Goal: Task Accomplishment & Management: Use online tool/utility

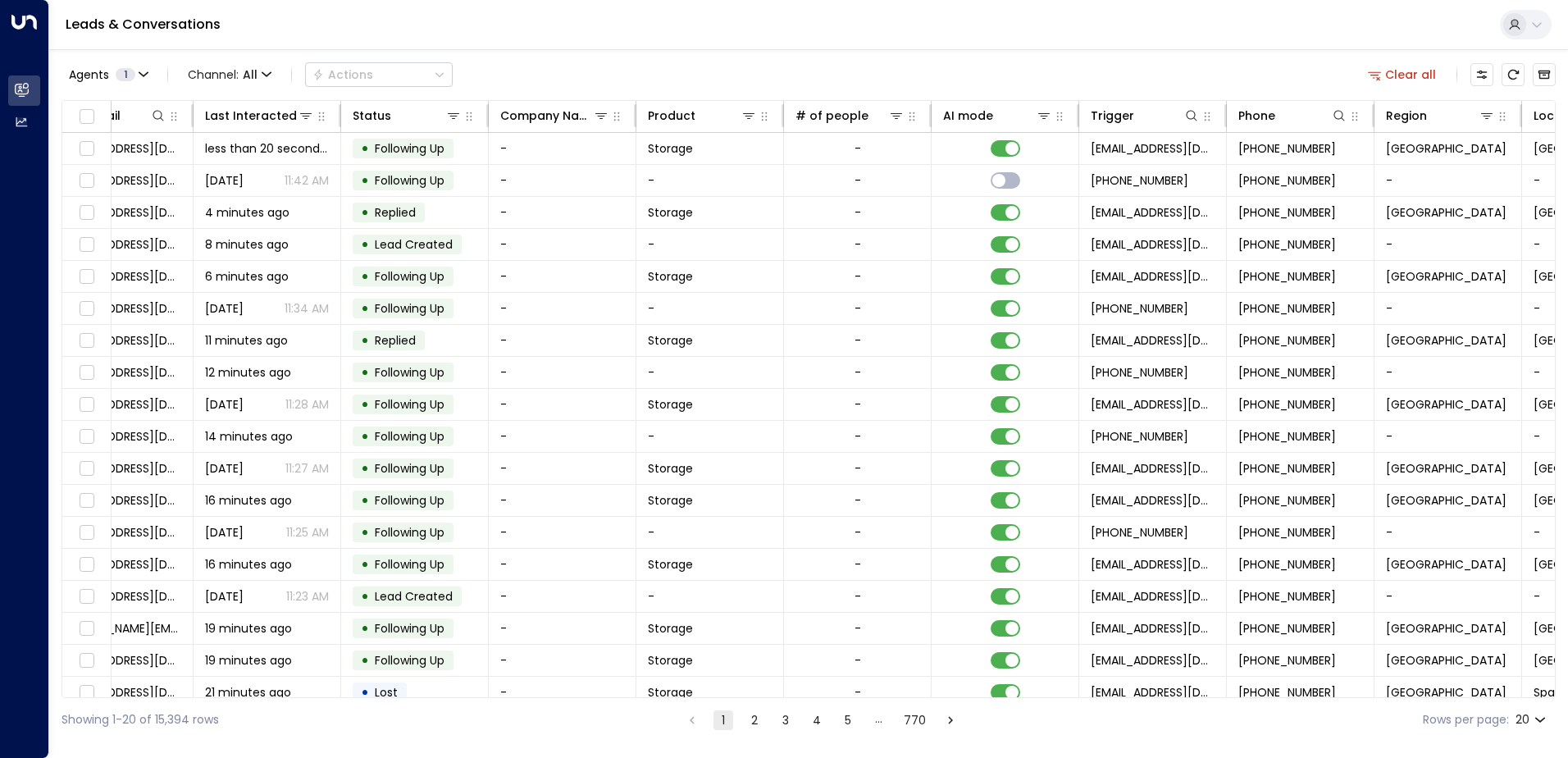
scroll to position [0, 334]
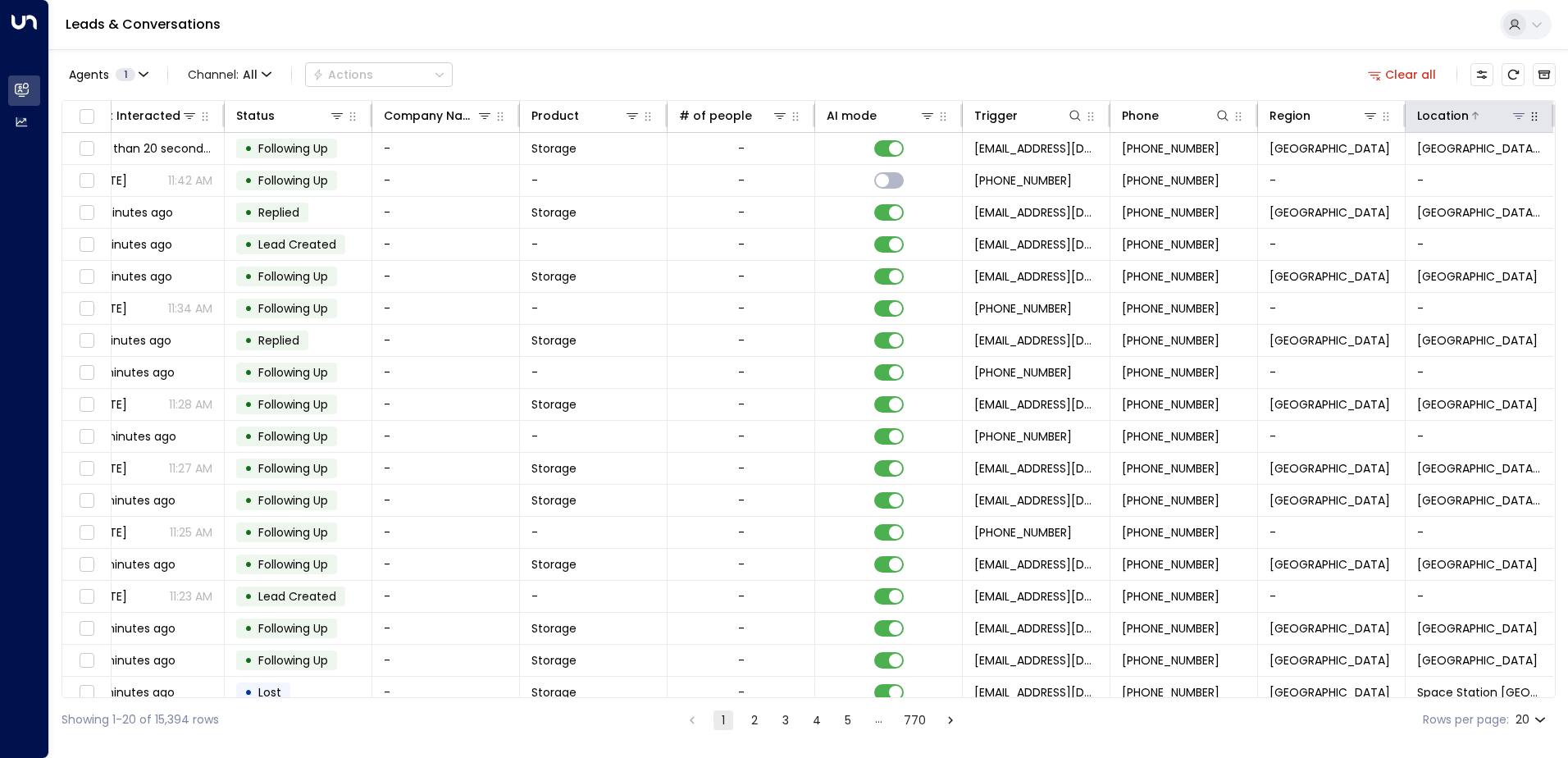
click at [1511, 114] on button at bounding box center [1519, 115] width 17 height 17
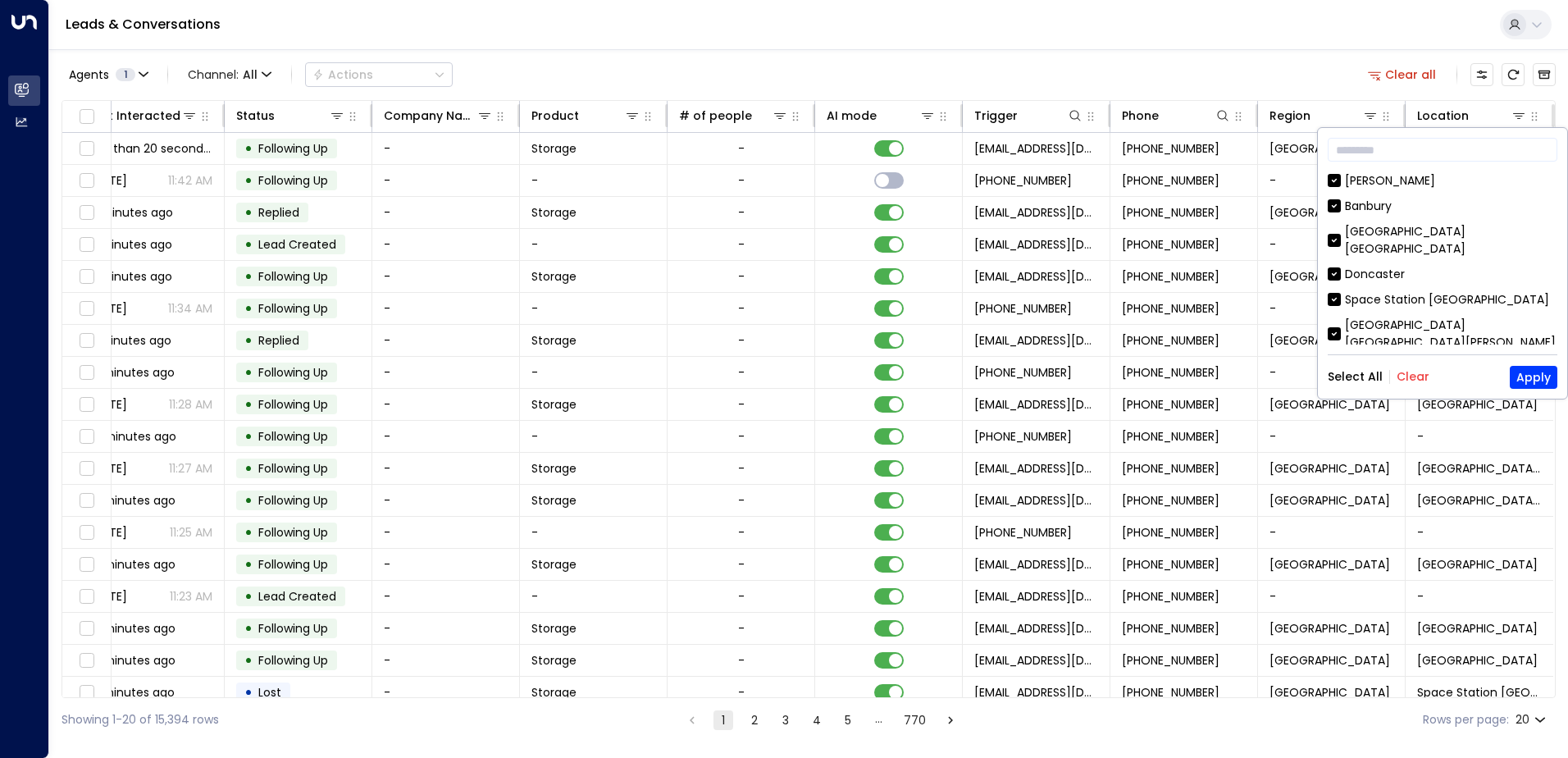
click at [1417, 377] on button "Clear" at bounding box center [1413, 377] width 33 height 13
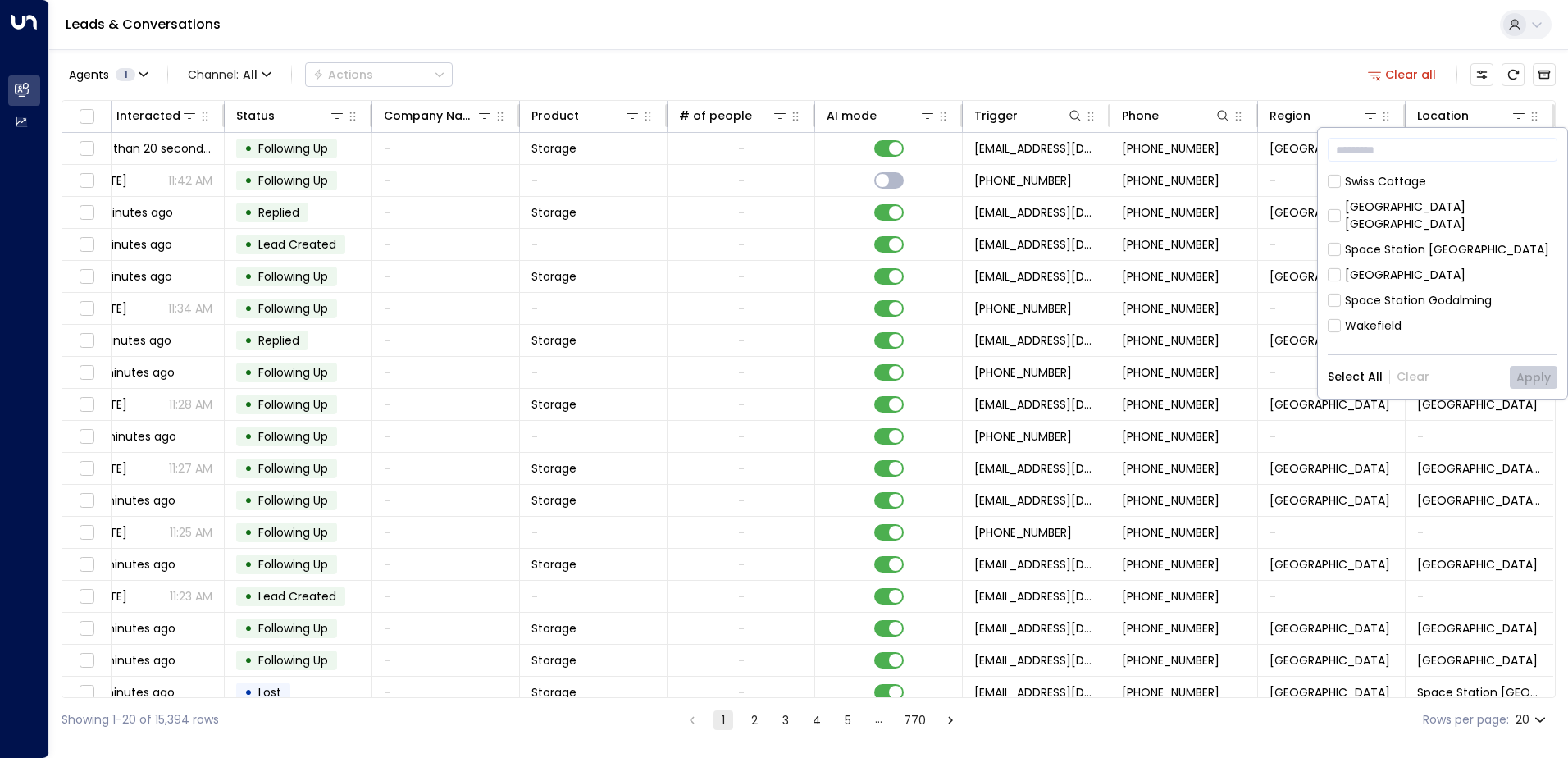
scroll to position [902, 0]
click at [1395, 415] on div "Hall Green" at bounding box center [1373, 424] width 58 height 18
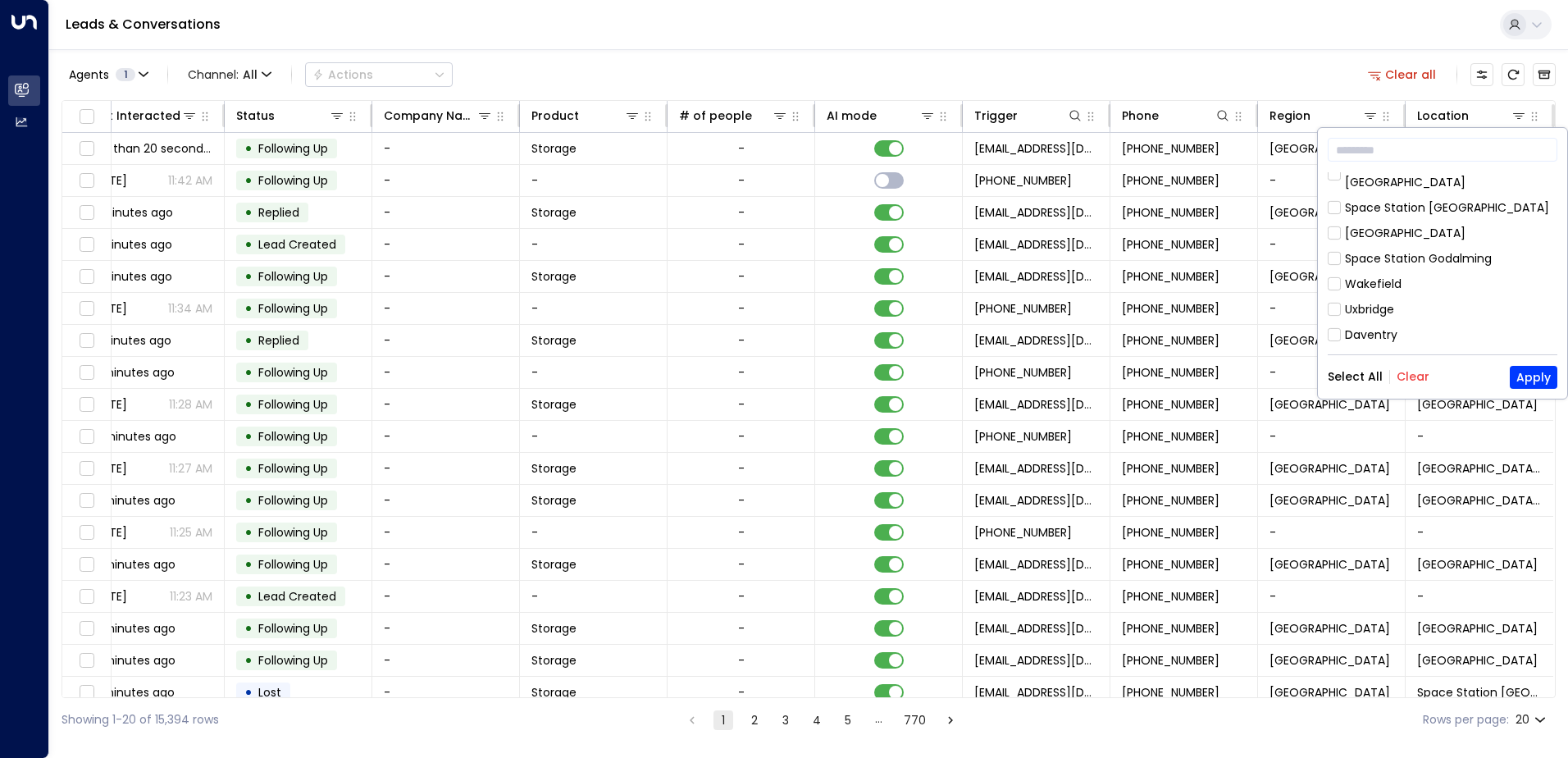
scroll to position [938, 0]
click at [1404, 405] on div "[GEOGRAPHIC_DATA]" at bounding box center [1405, 414] width 121 height 18
click at [1534, 382] on button "Apply" at bounding box center [1534, 377] width 48 height 23
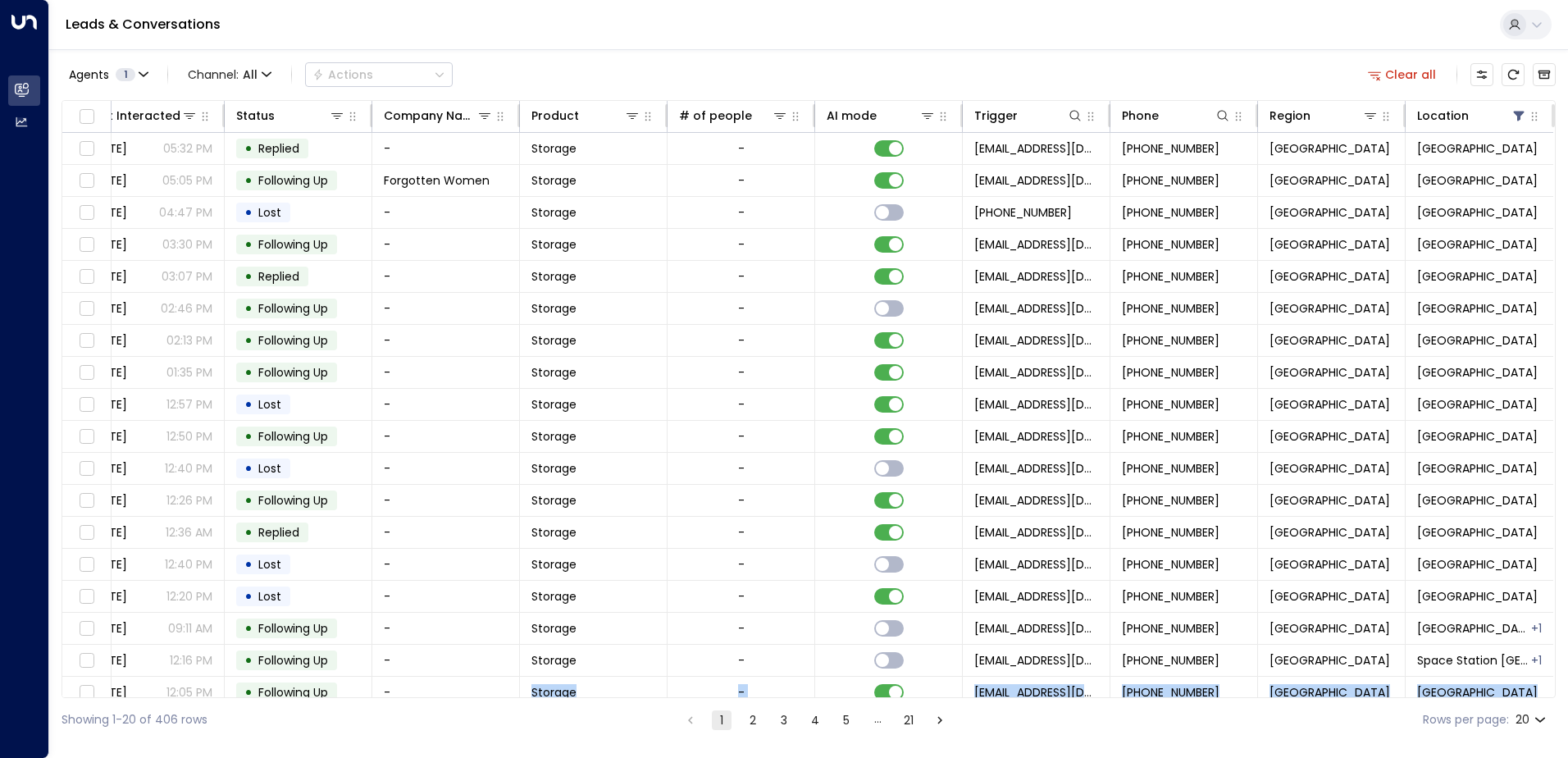
scroll to position [80, 334]
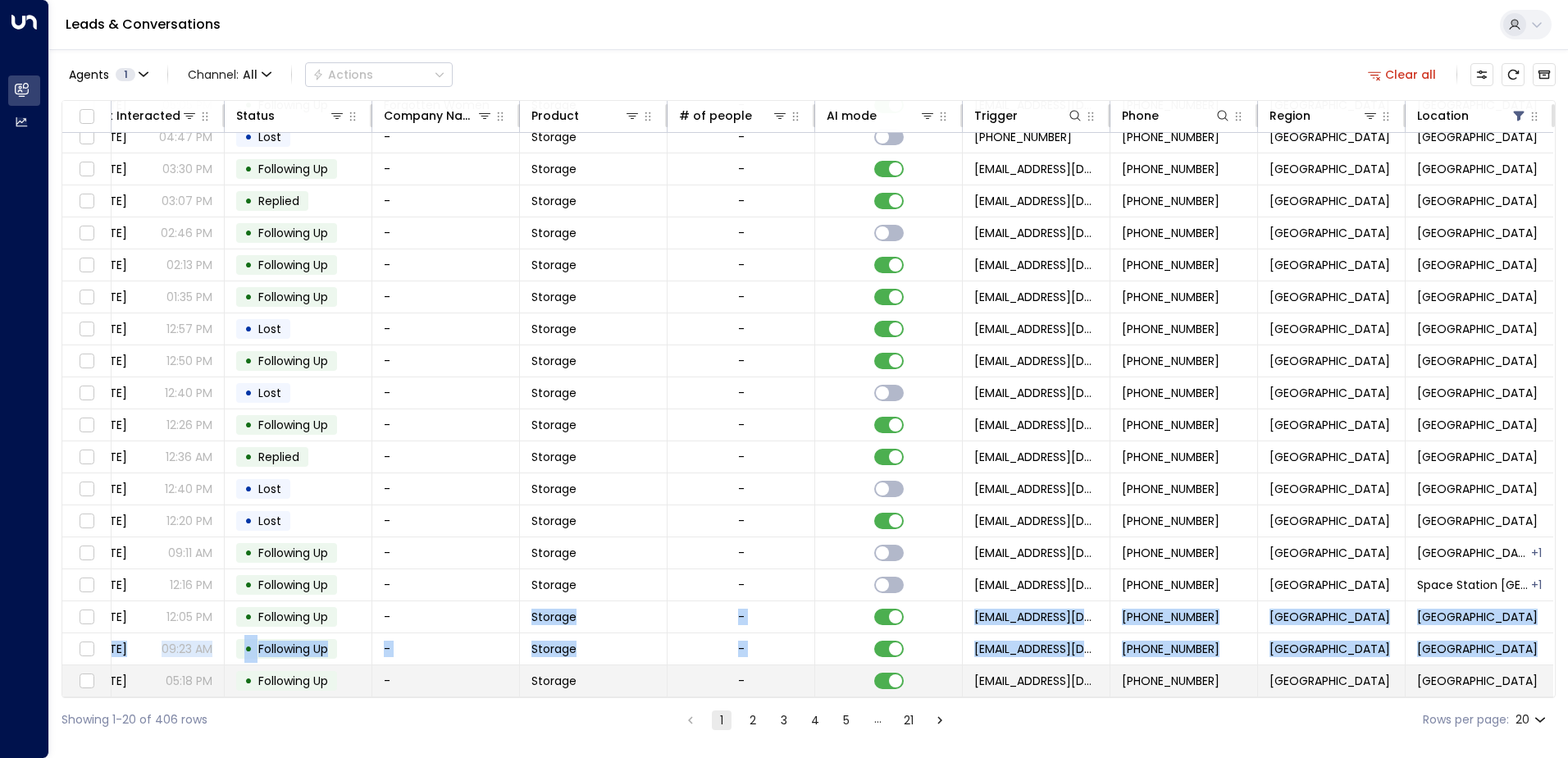
drag, startPoint x: 473, startPoint y: 697, endPoint x: 91, endPoint y: 686, distance: 382.2
click at [91, 686] on div "Lead Name Lead Email Last Interacted Status Company Name Product # of people AI…" at bounding box center [809, 398] width 1494 height 597
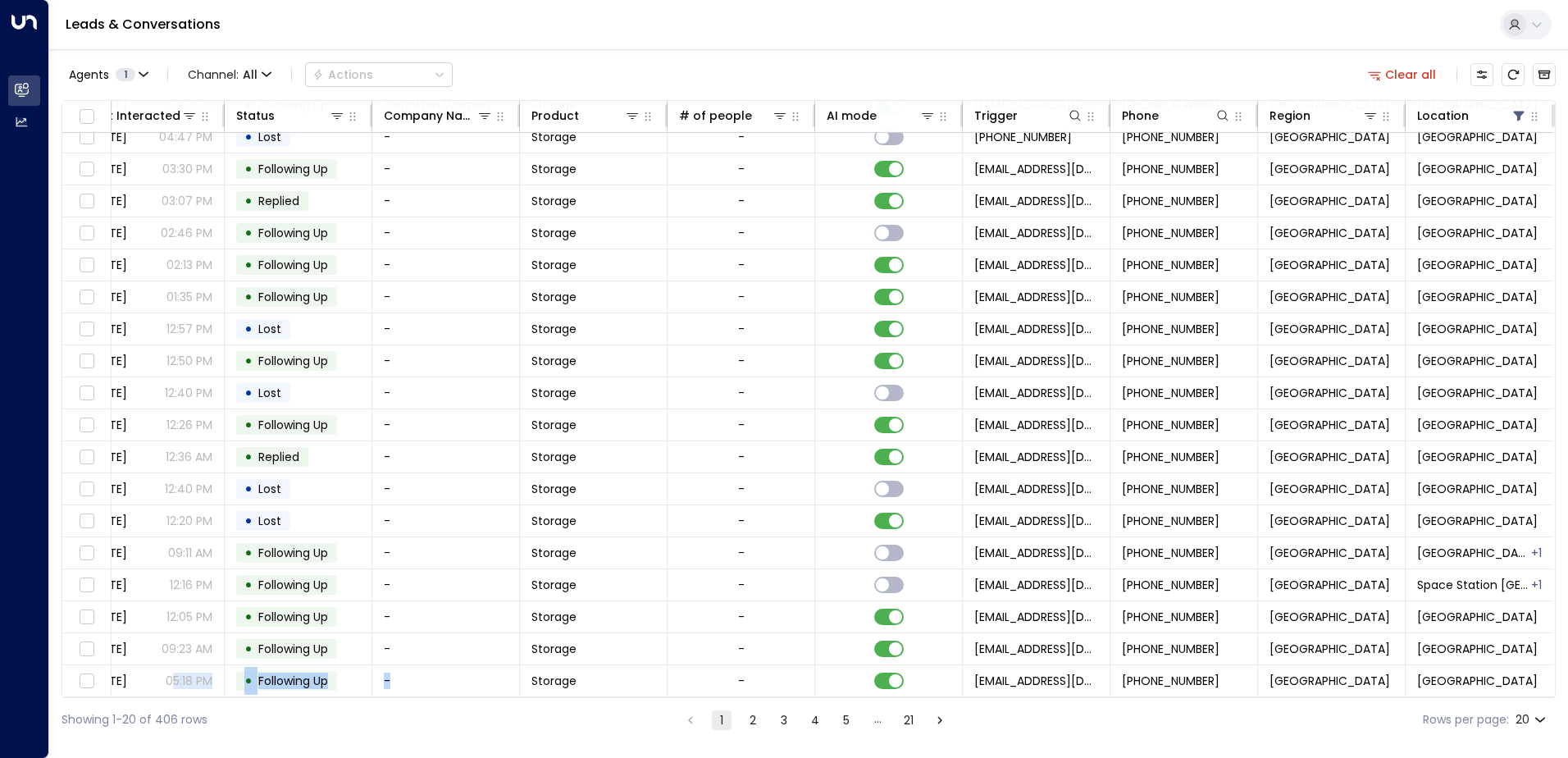
drag, startPoint x: 408, startPoint y: 697, endPoint x: 194, endPoint y: 697, distance: 214.0
click at [194, 697] on div "Lead Name Lead Email Last Interacted Status Company Name Product # of people AI…" at bounding box center [809, 398] width 1494 height 597
drag, startPoint x: 194, startPoint y: 697, endPoint x: 400, endPoint y: 717, distance: 207.0
click at [396, 717] on div "Showing 1-20 of 406 rows 1 2 3 4 5 … 21 Rows per page: 20 **" at bounding box center [809, 719] width 1494 height 43
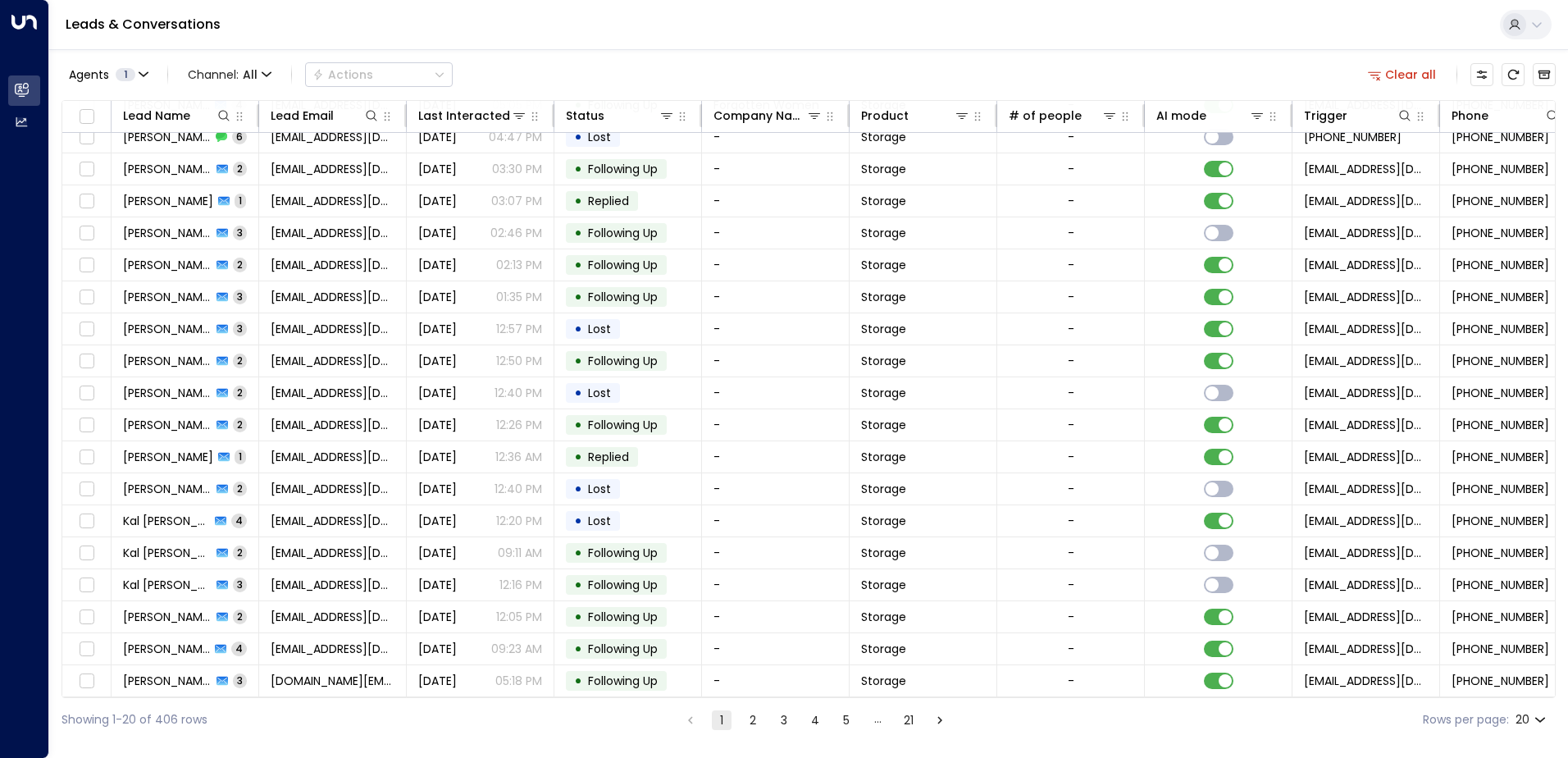
scroll to position [0, 0]
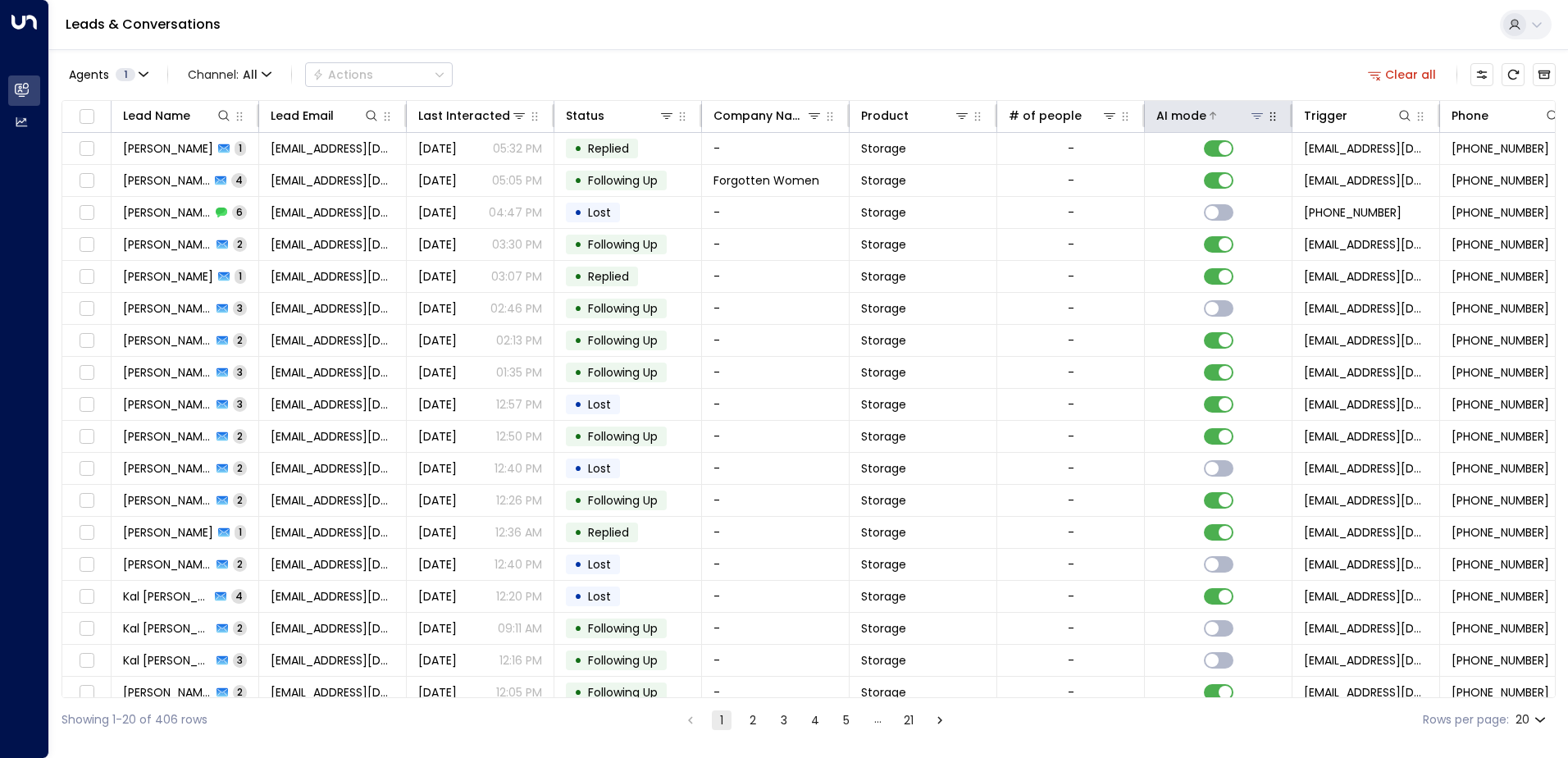
click at [1191, 109] on div "AI mode" at bounding box center [1181, 115] width 50 height 19
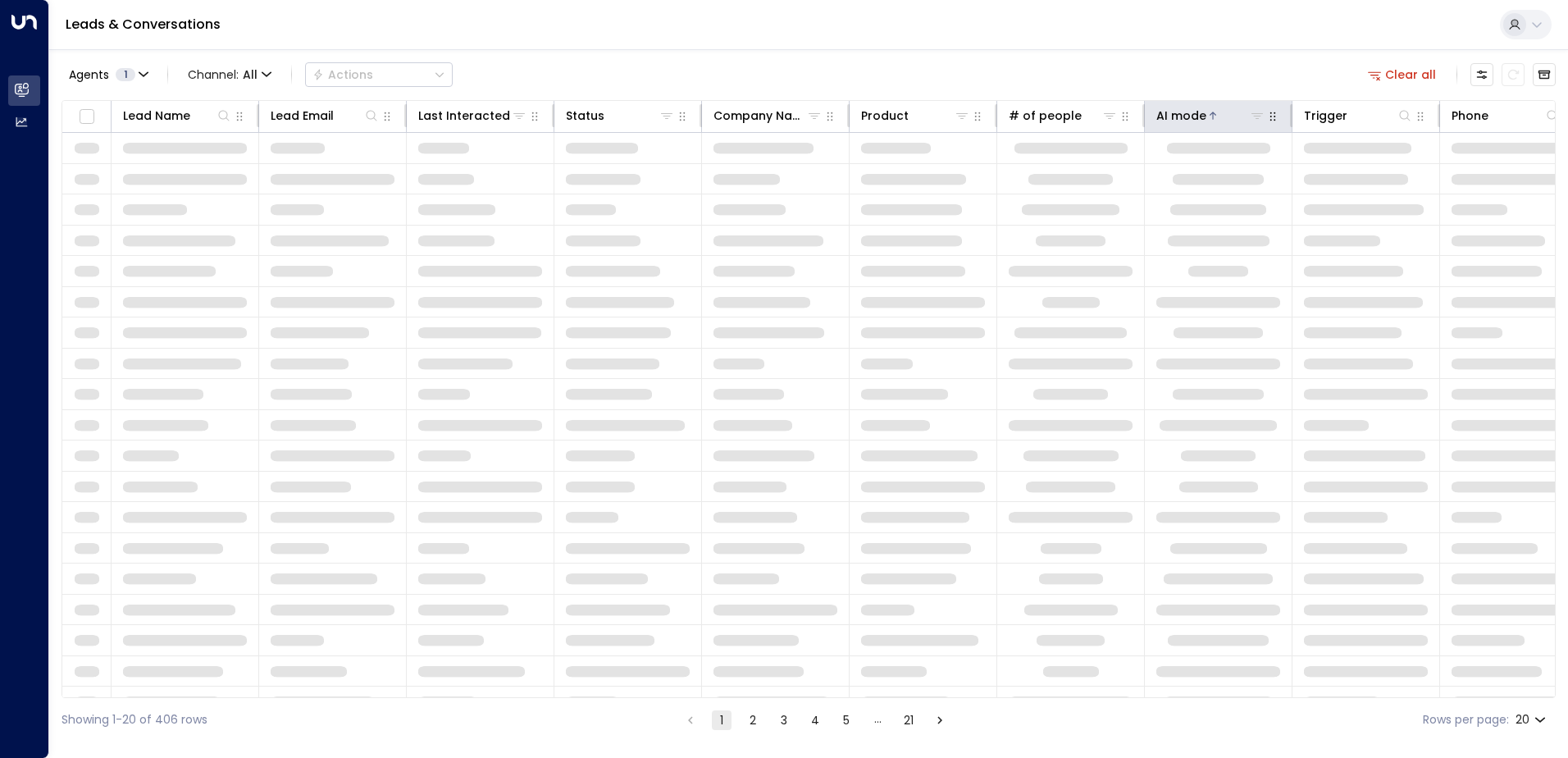
click at [1199, 114] on div "AI mode" at bounding box center [1181, 115] width 50 height 19
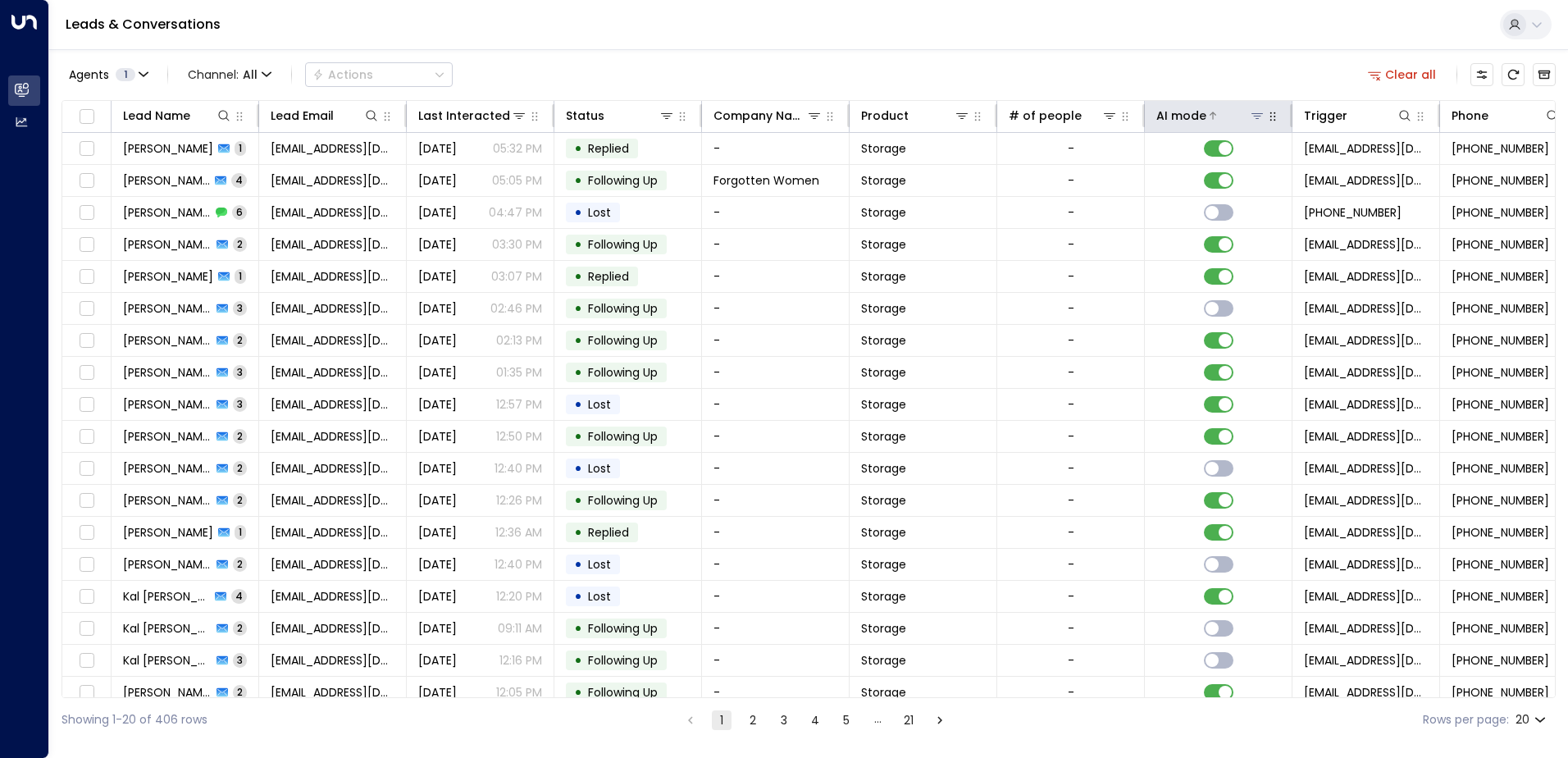
click at [1213, 121] on div at bounding box center [1236, 115] width 59 height 17
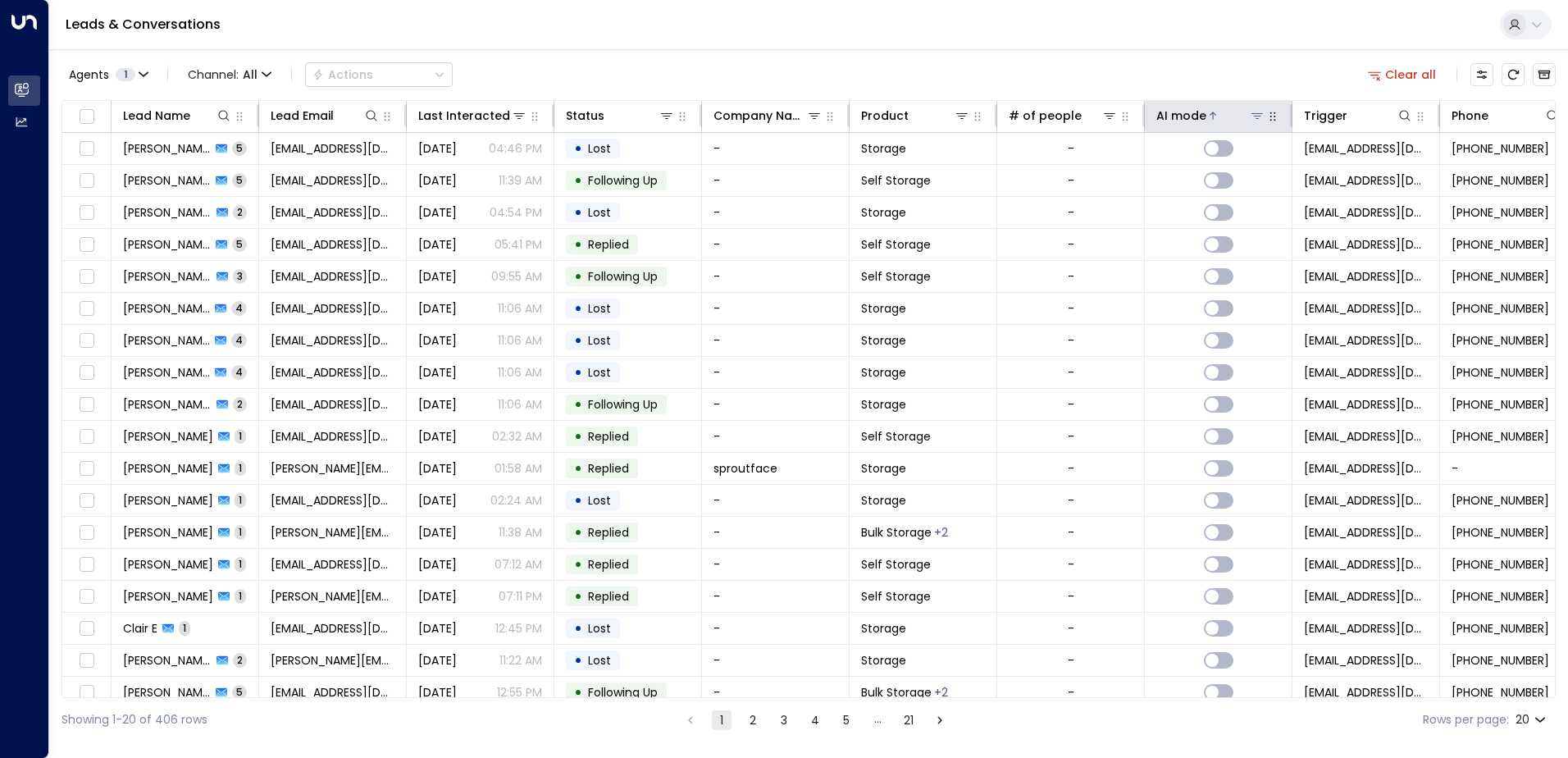
click at [1213, 121] on div at bounding box center [1236, 115] width 59 height 17
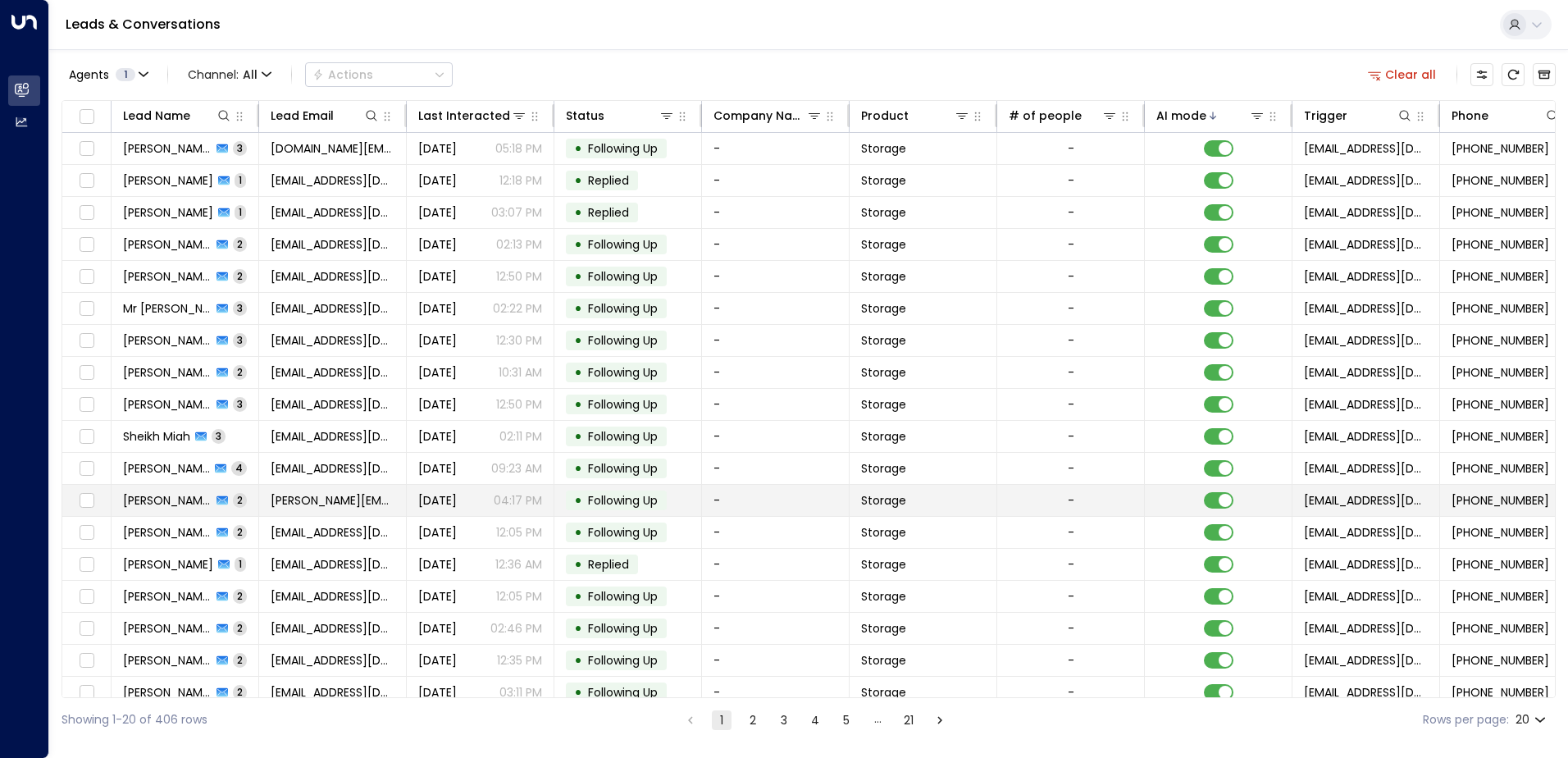
click at [187, 503] on span "[PERSON_NAME]" at bounding box center [167, 500] width 89 height 17
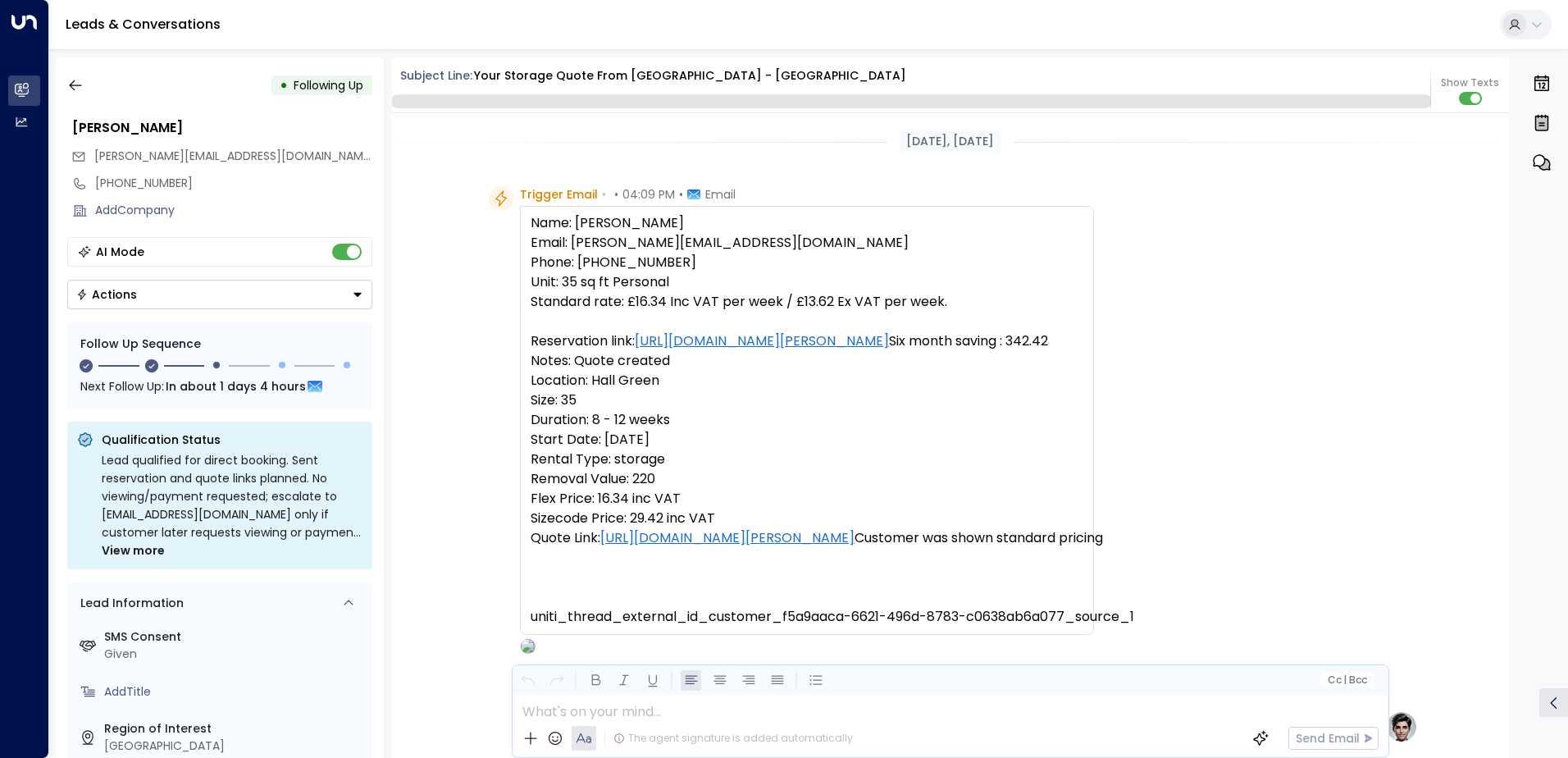
scroll to position [1622, 0]
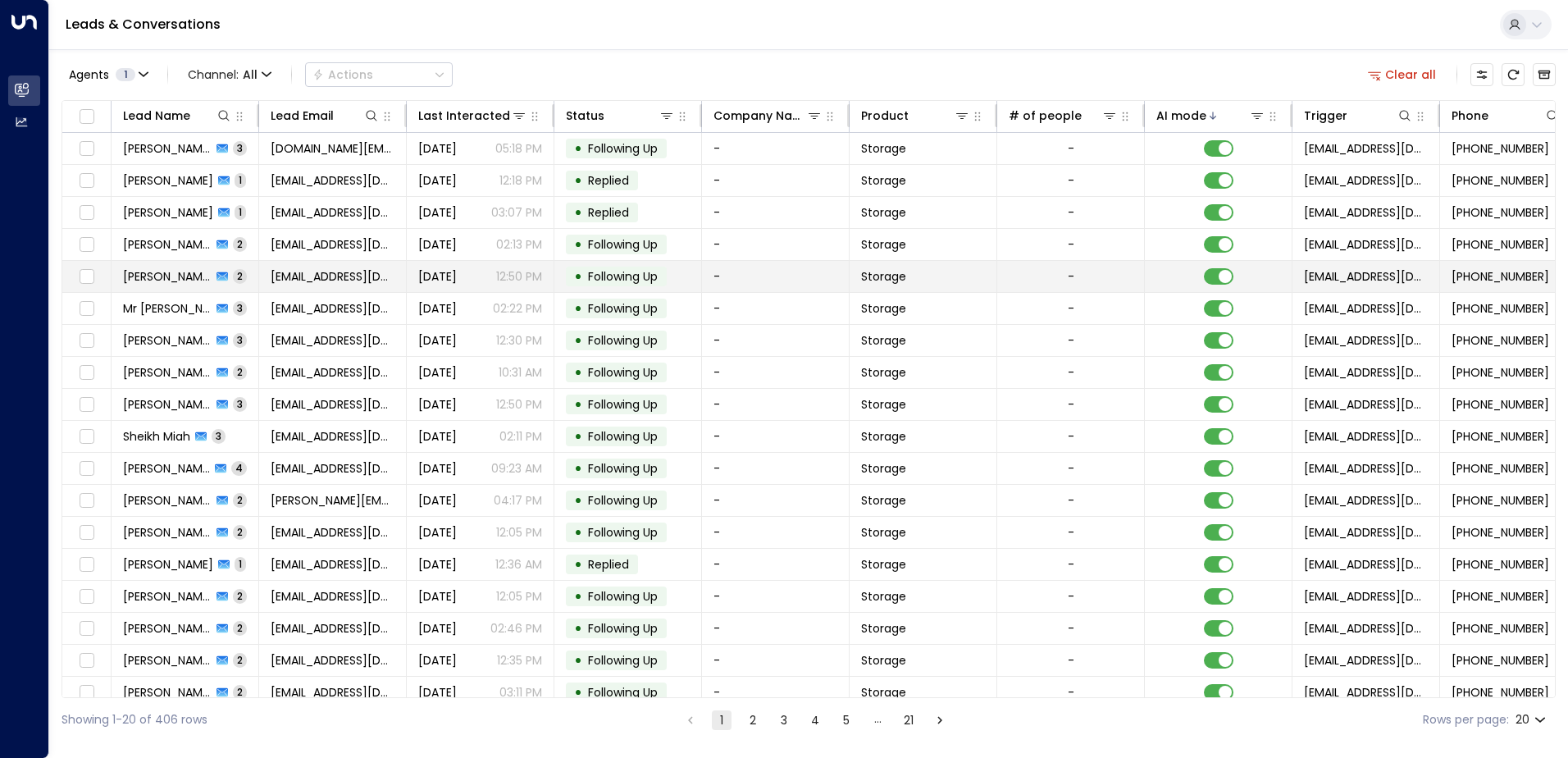
click at [184, 271] on span "[PERSON_NAME] [PERSON_NAME]" at bounding box center [167, 276] width 89 height 17
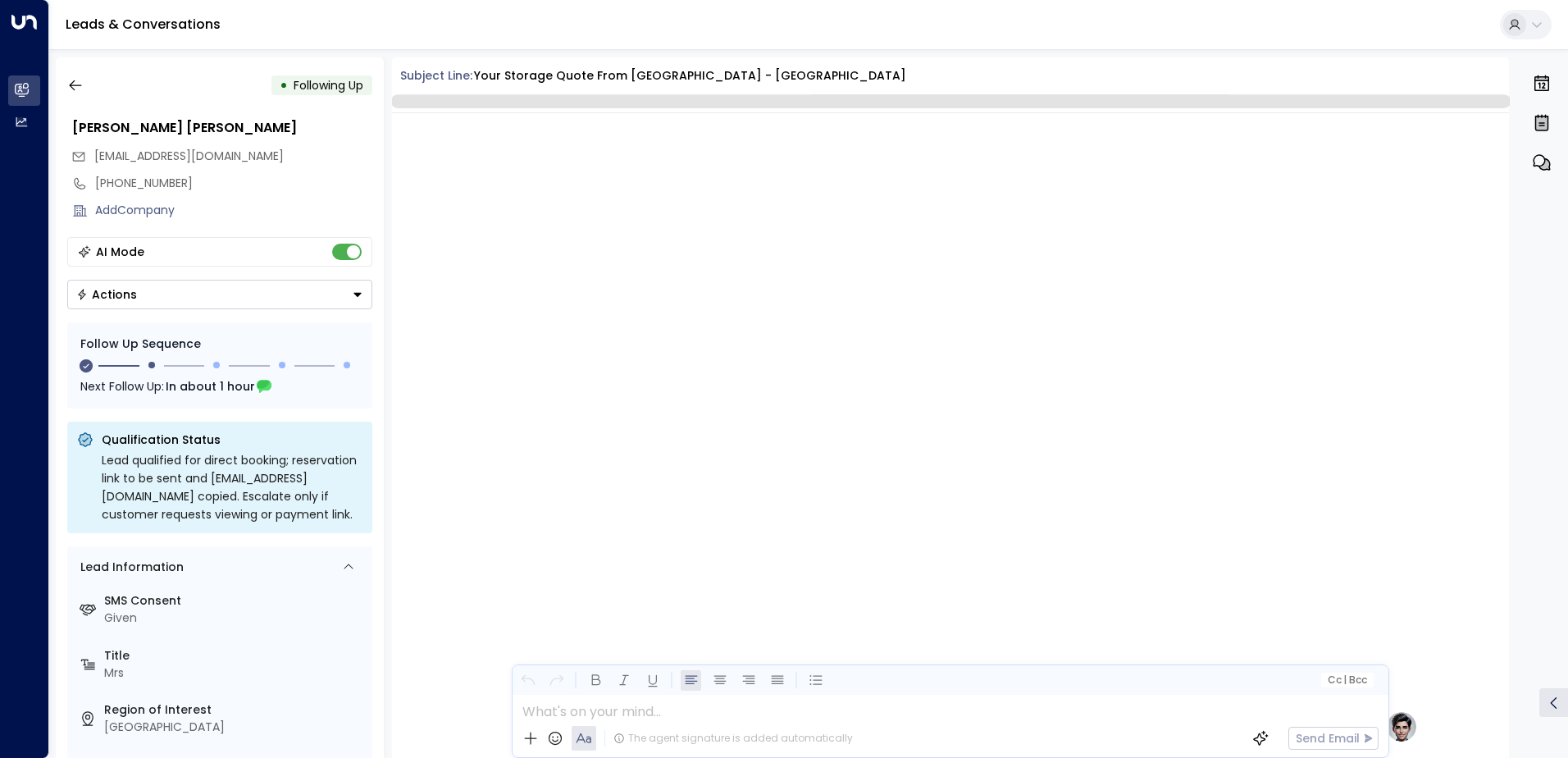
scroll to position [1117, 0]
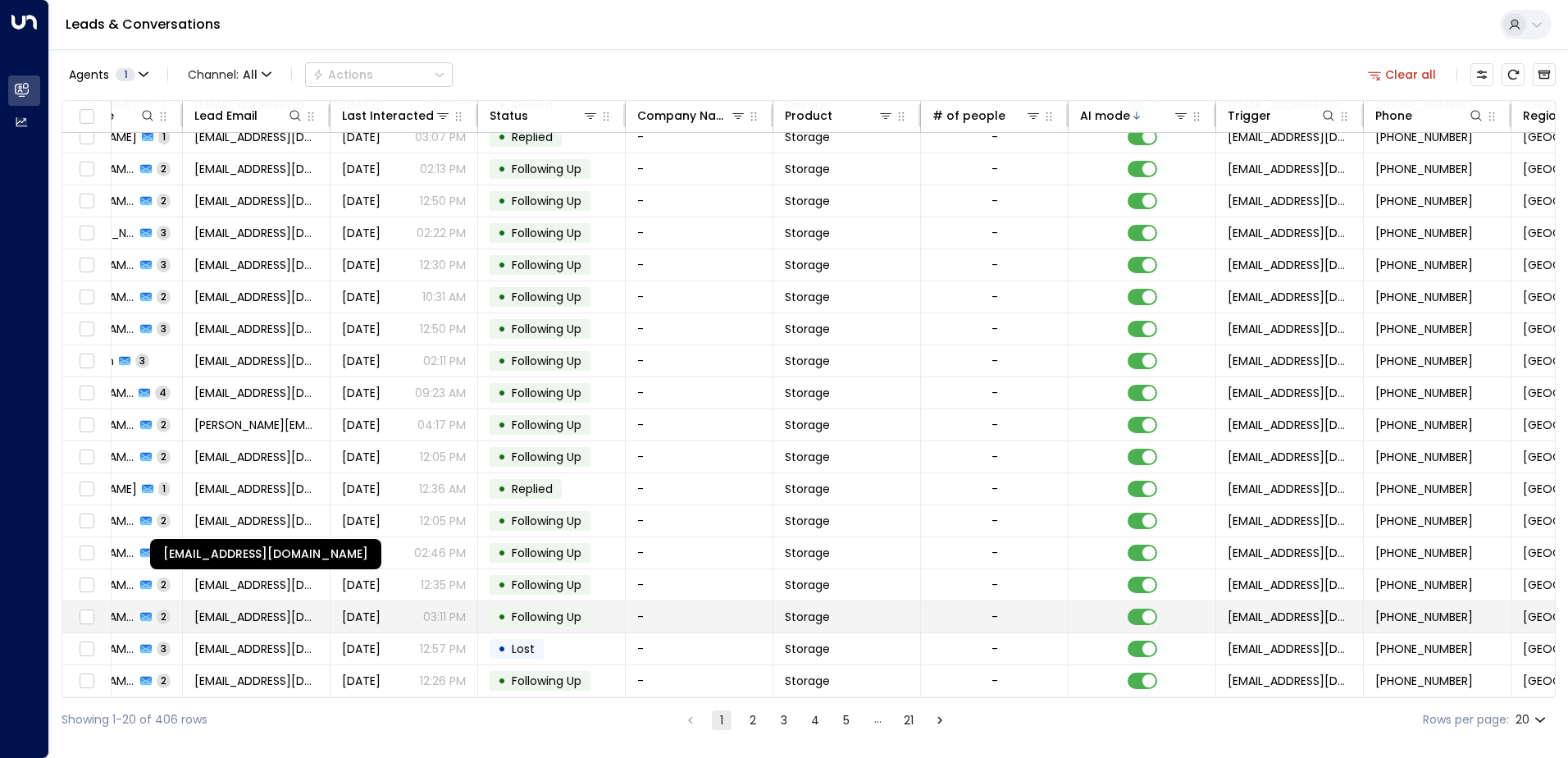
scroll to position [80, 334]
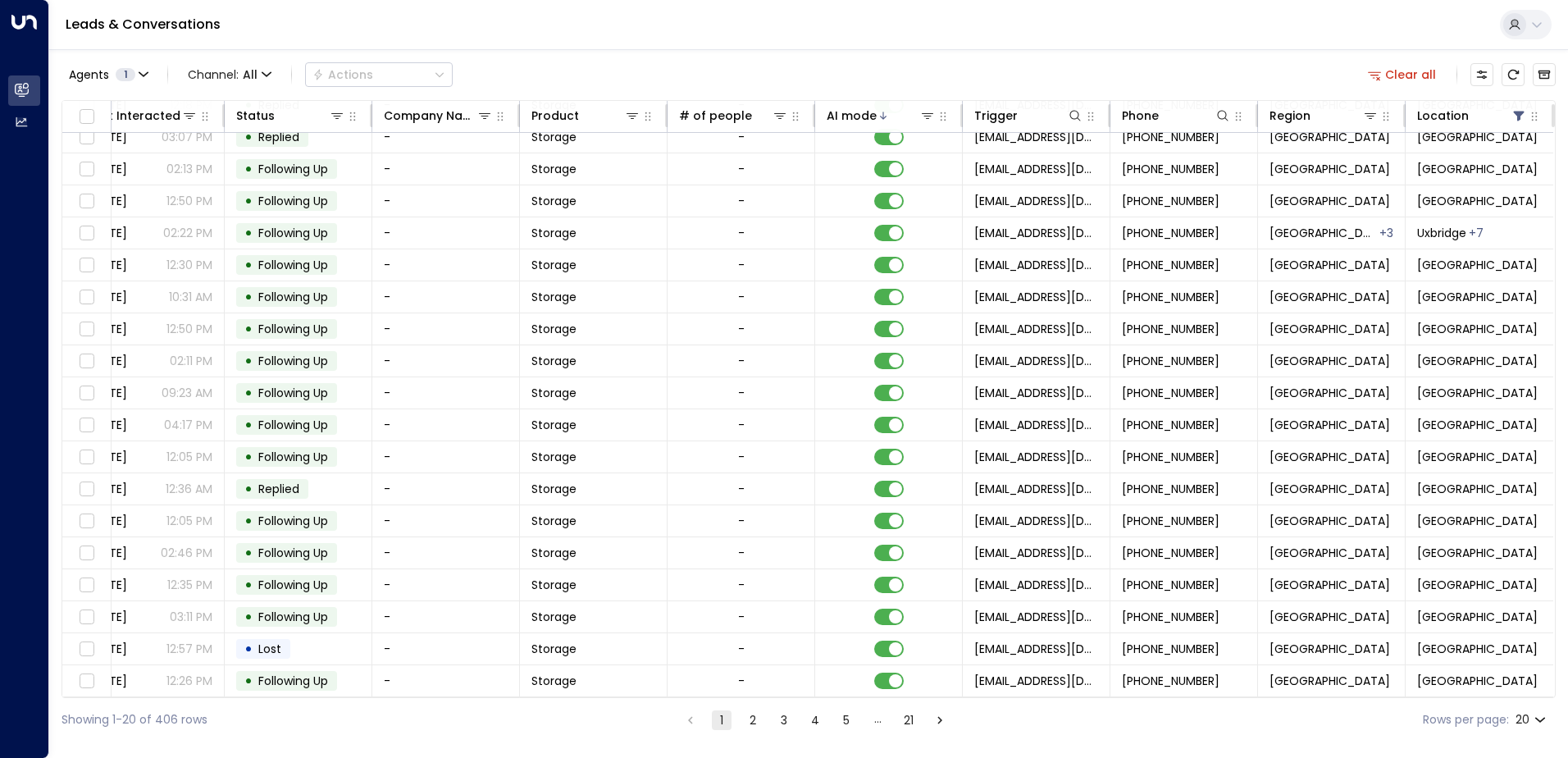
drag, startPoint x: 194, startPoint y: 401, endPoint x: 721, endPoint y: 714, distance: 612.9
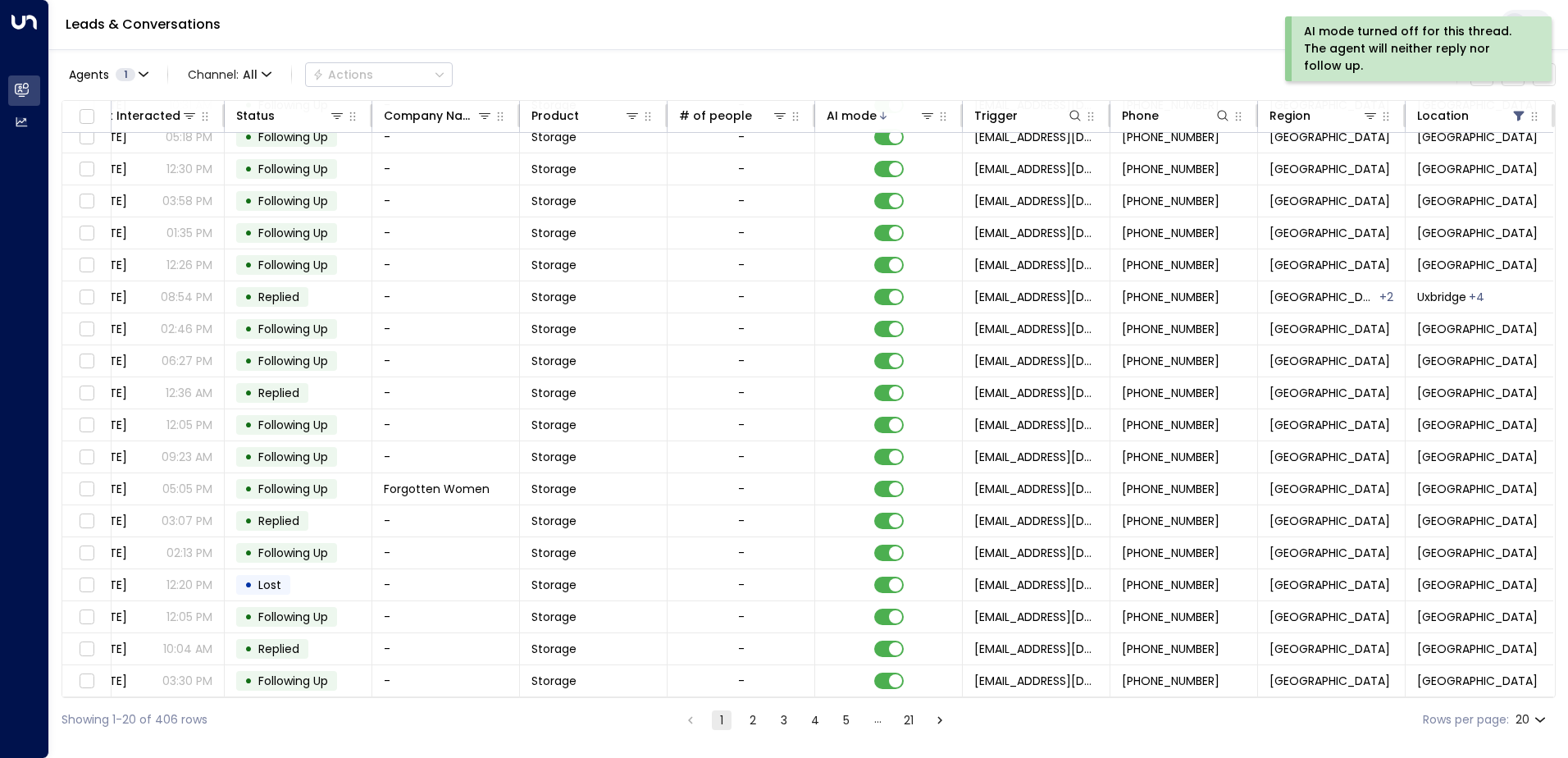
drag, startPoint x: 153, startPoint y: 309, endPoint x: 789, endPoint y: 786, distance: 795.0
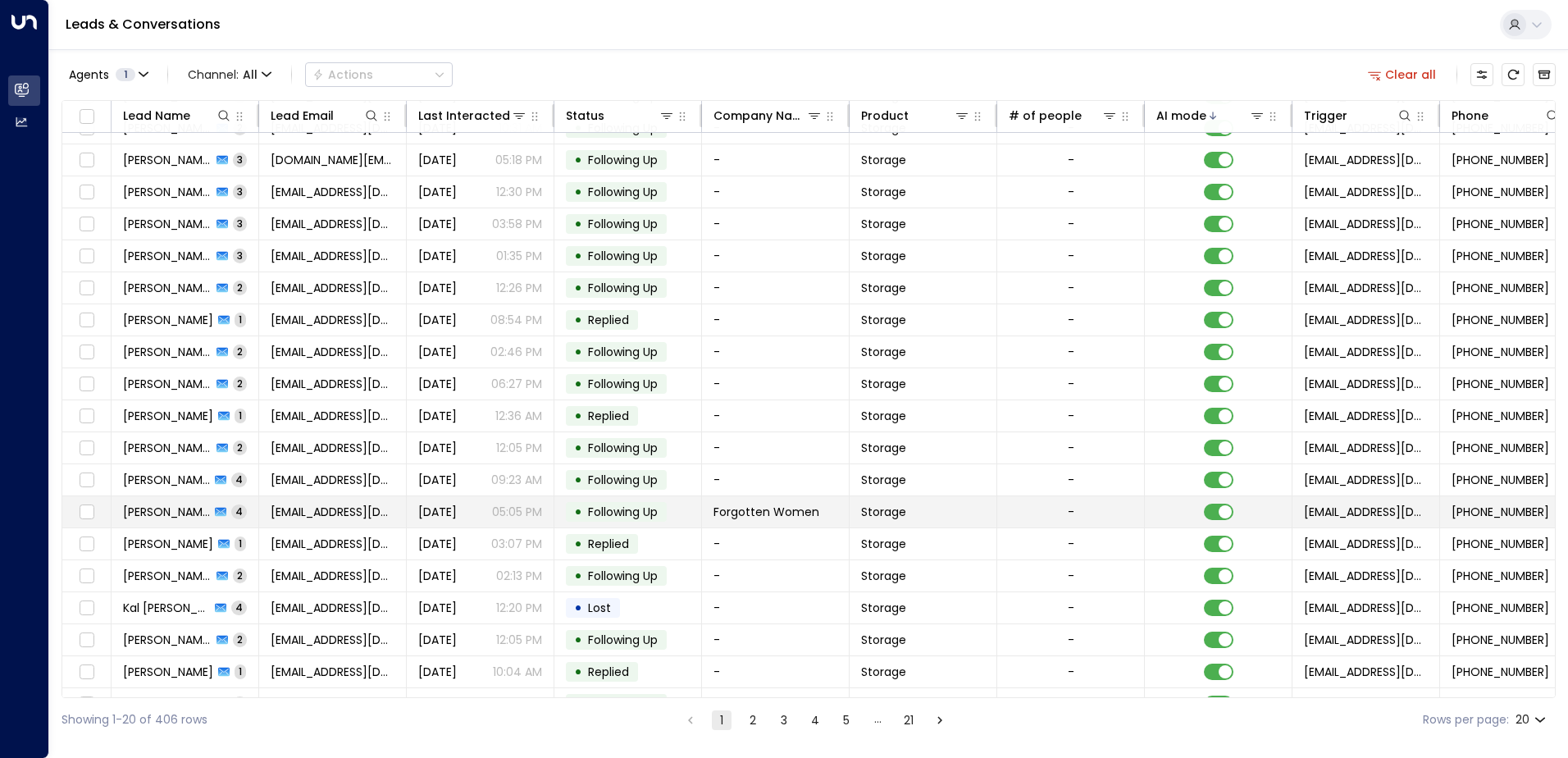
scroll to position [80, 0]
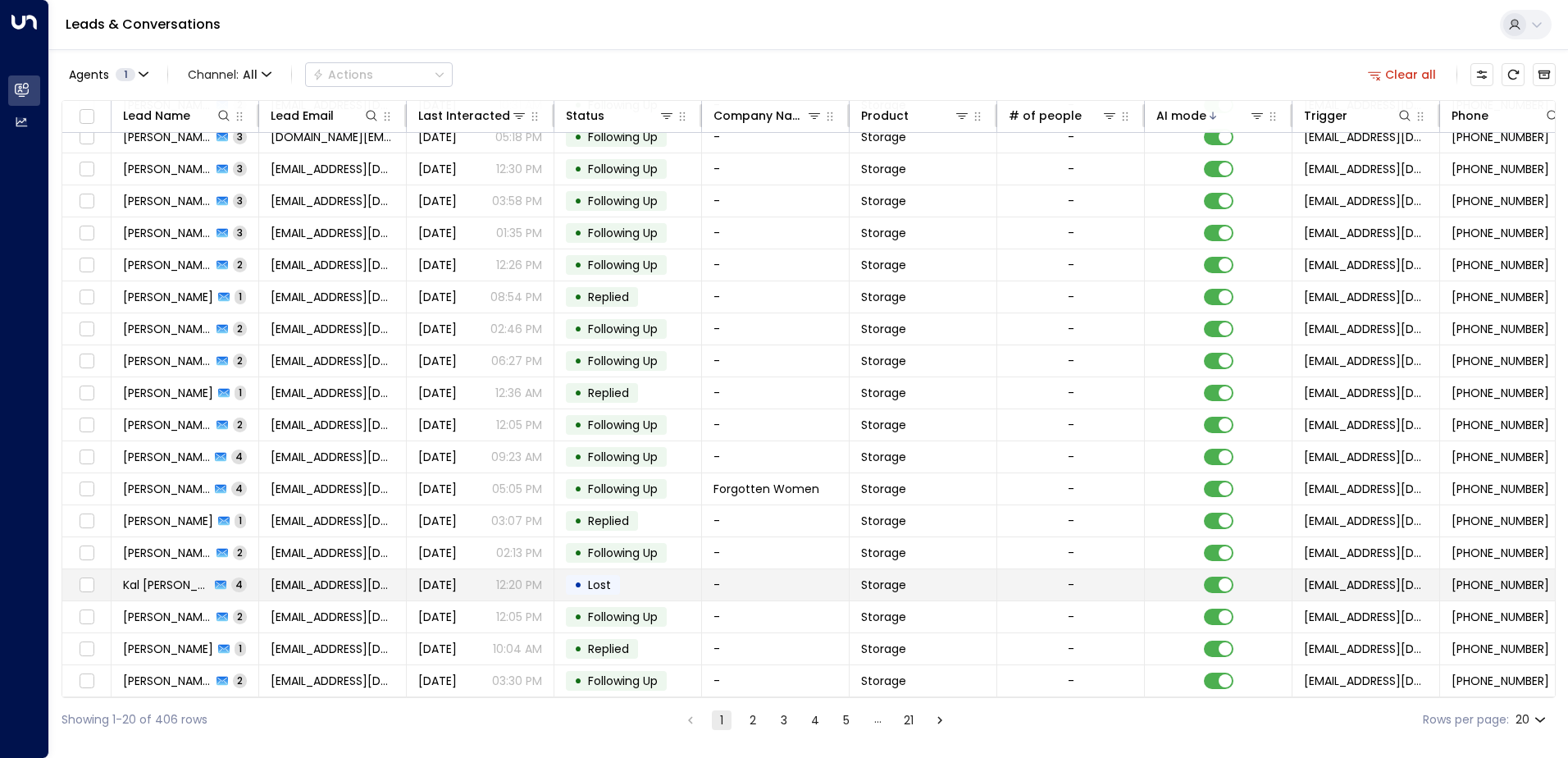
click at [167, 578] on span "Kal [PERSON_NAME]" at bounding box center [166, 584] width 87 height 17
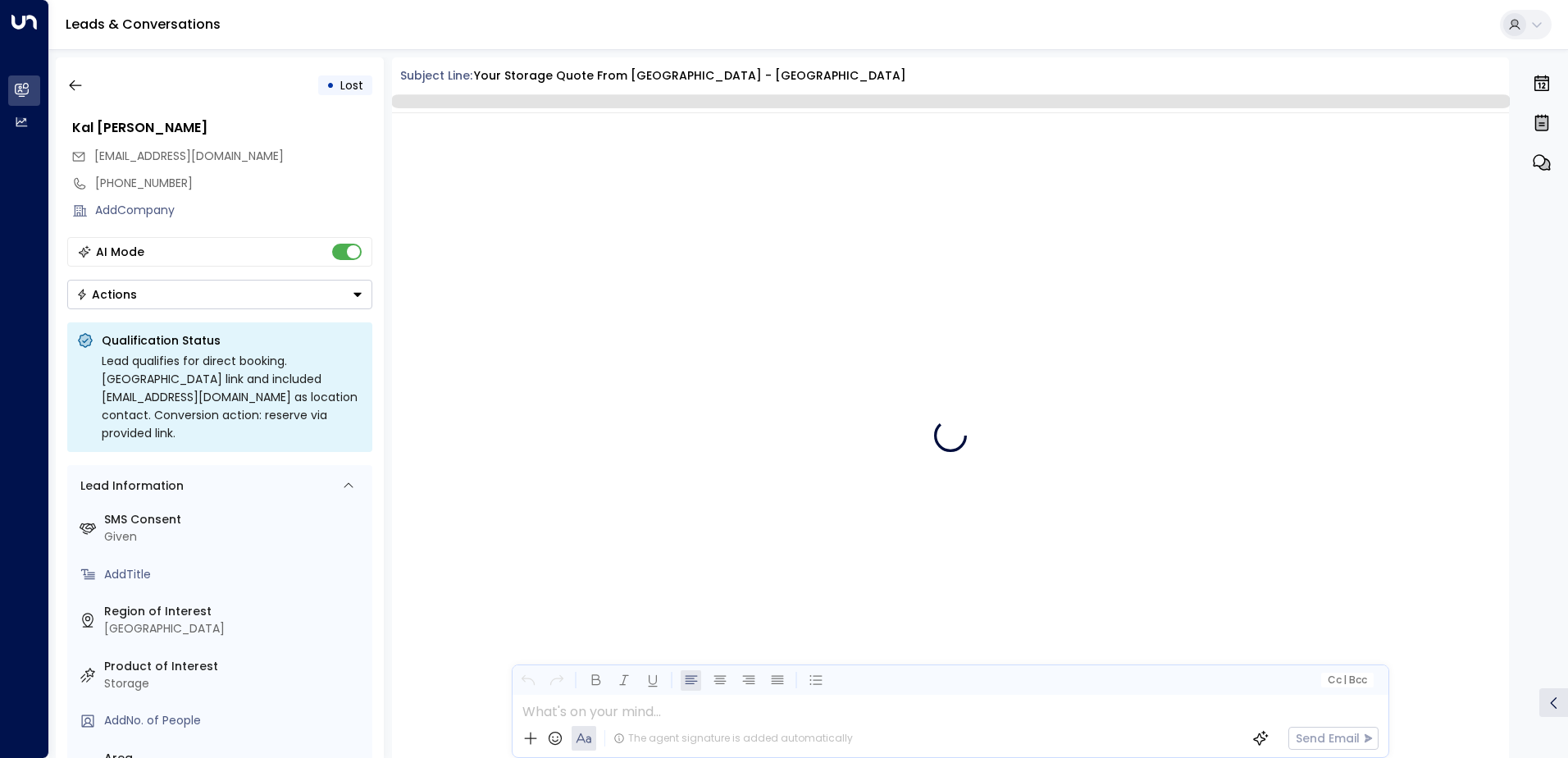
scroll to position [7682, 0]
